Goal: Find specific page/section

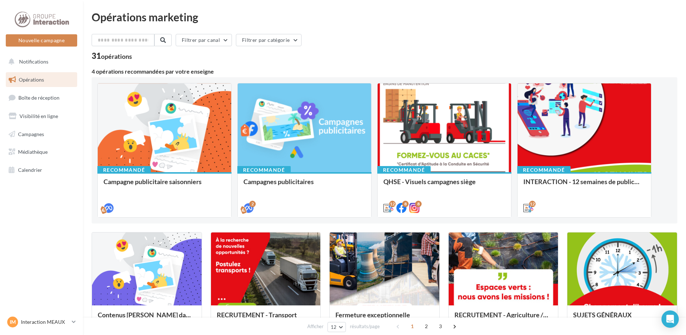
click at [405, 4] on div "Opérations marketing Filtrer par canal Filtrer par catégorie 31 opérations 4 op…" at bounding box center [384, 323] width 603 height 646
click at [34, 116] on span "Visibilité en ligne" at bounding box center [38, 116] width 39 height 6
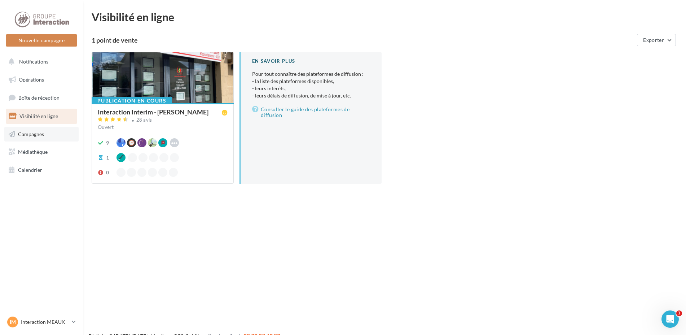
click at [25, 136] on span "Campagnes" at bounding box center [31, 134] width 26 height 6
